Goal: Information Seeking & Learning: Learn about a topic

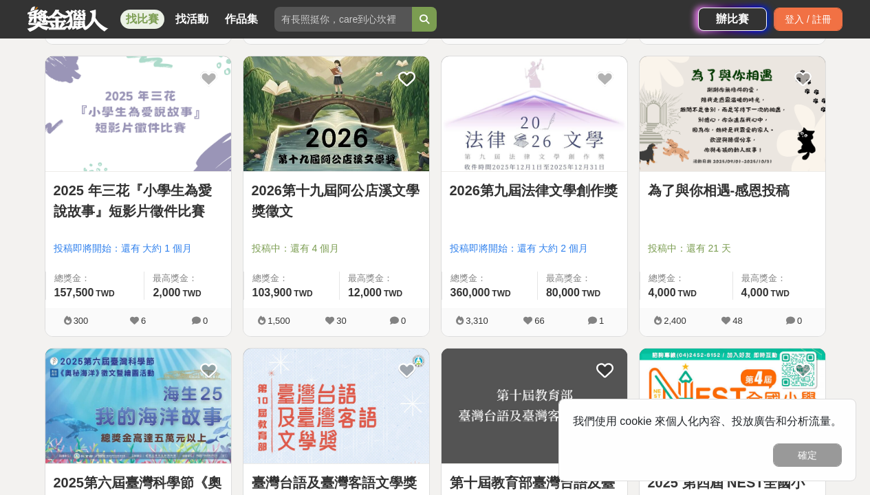
scroll to position [804, 0]
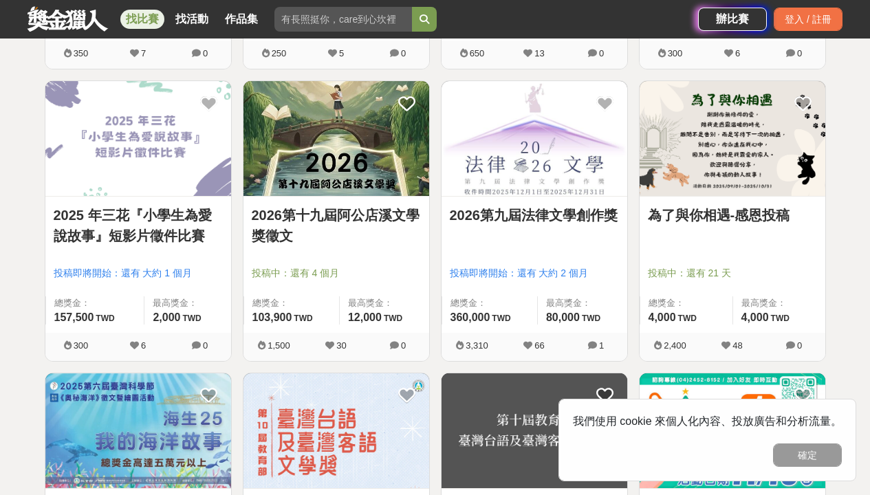
click at [365, 216] on link "2026第十九屆阿公店溪文學獎徵文" at bounding box center [336, 225] width 169 height 41
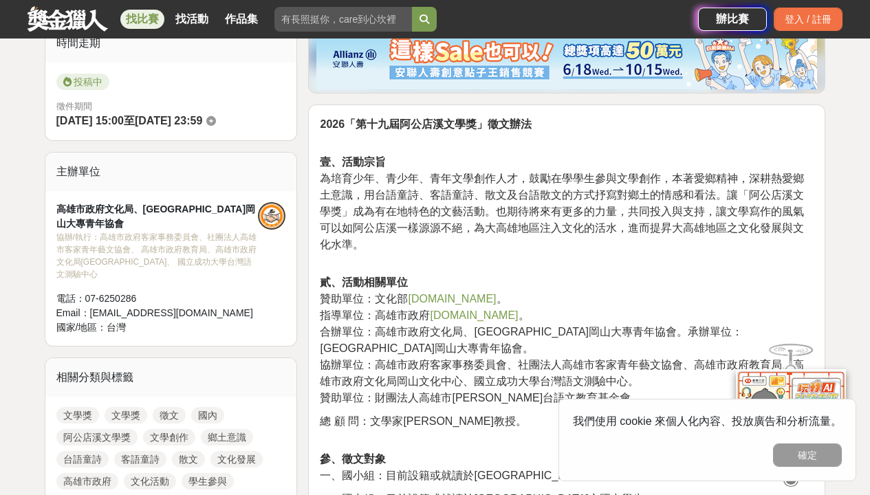
scroll to position [420, 0]
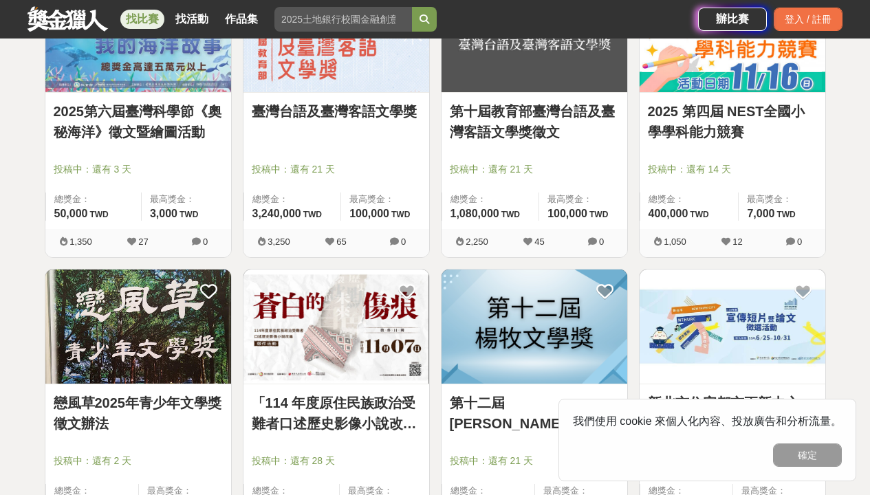
scroll to position [1216, 0]
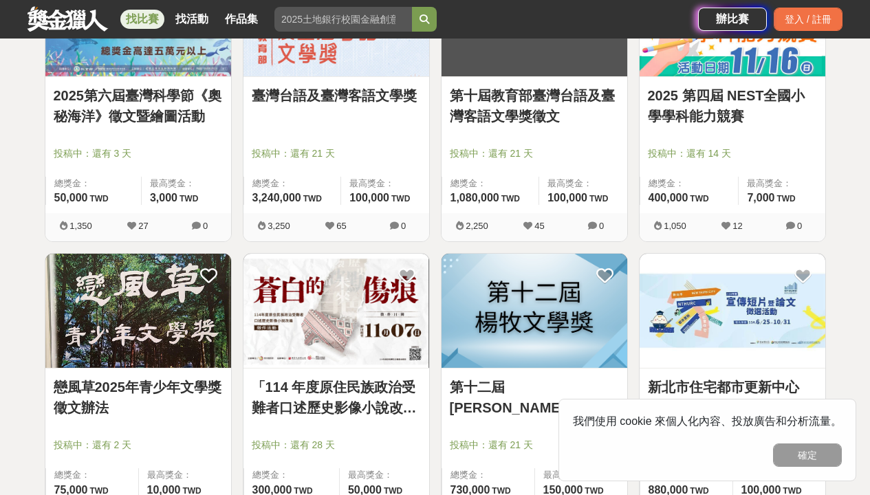
click at [518, 371] on div "第十二屆[PERSON_NAME]文學獎 投稿中：還有 21 天 總獎金： 730,000 730,000 TWD 最高獎金： 150,000 TWD" at bounding box center [535, 437] width 186 height 136
click at [552, 335] on img at bounding box center [535, 311] width 186 height 115
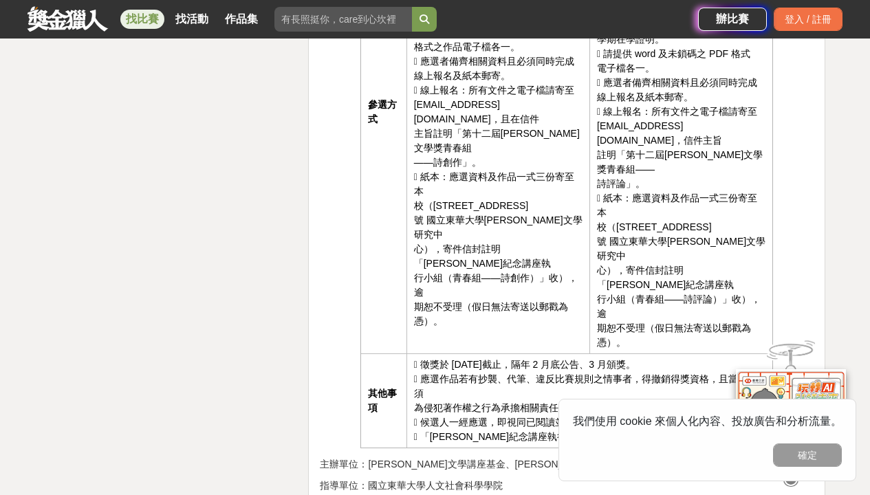
scroll to position [3162, 0]
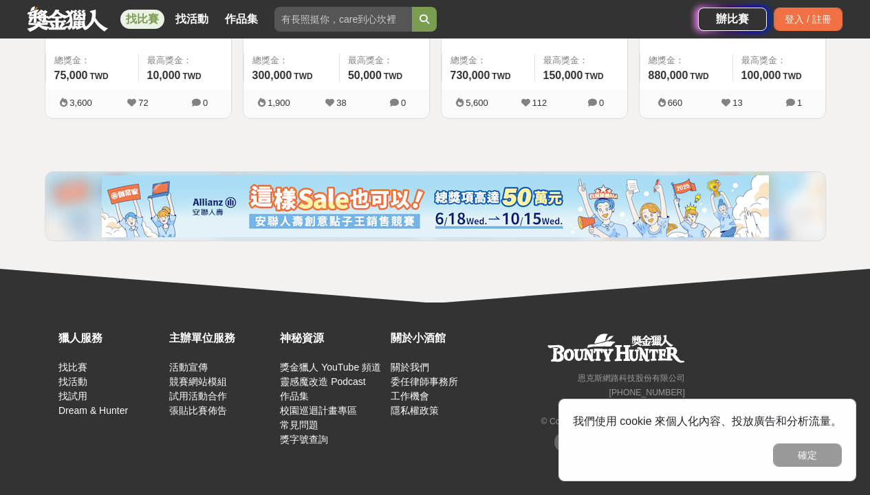
scroll to position [1216, 0]
